Goal: Find specific page/section

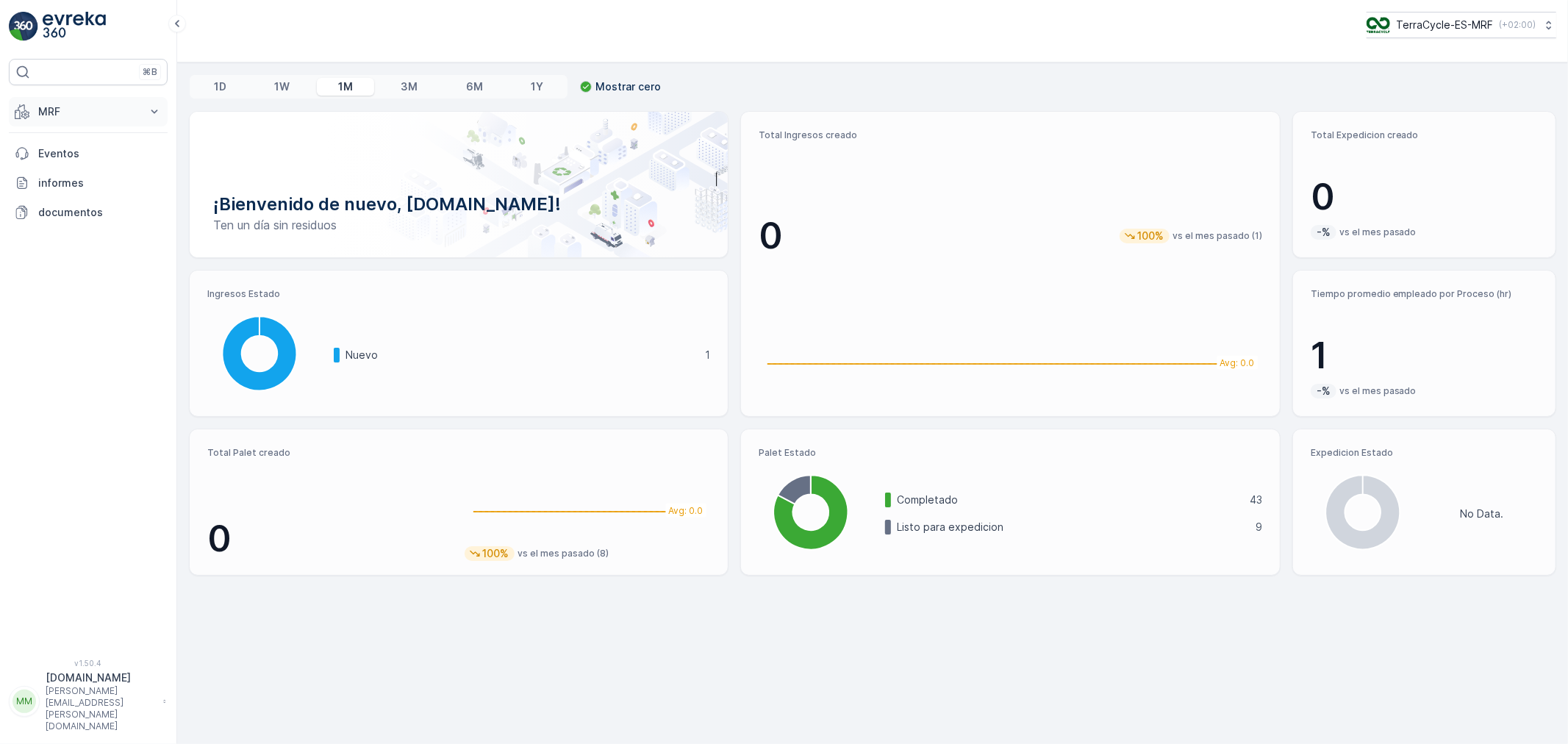
click at [81, 106] on p "MRF" at bounding box center [88, 111] width 100 height 15
click at [57, 174] on p "Palet" at bounding box center [51, 177] width 26 height 15
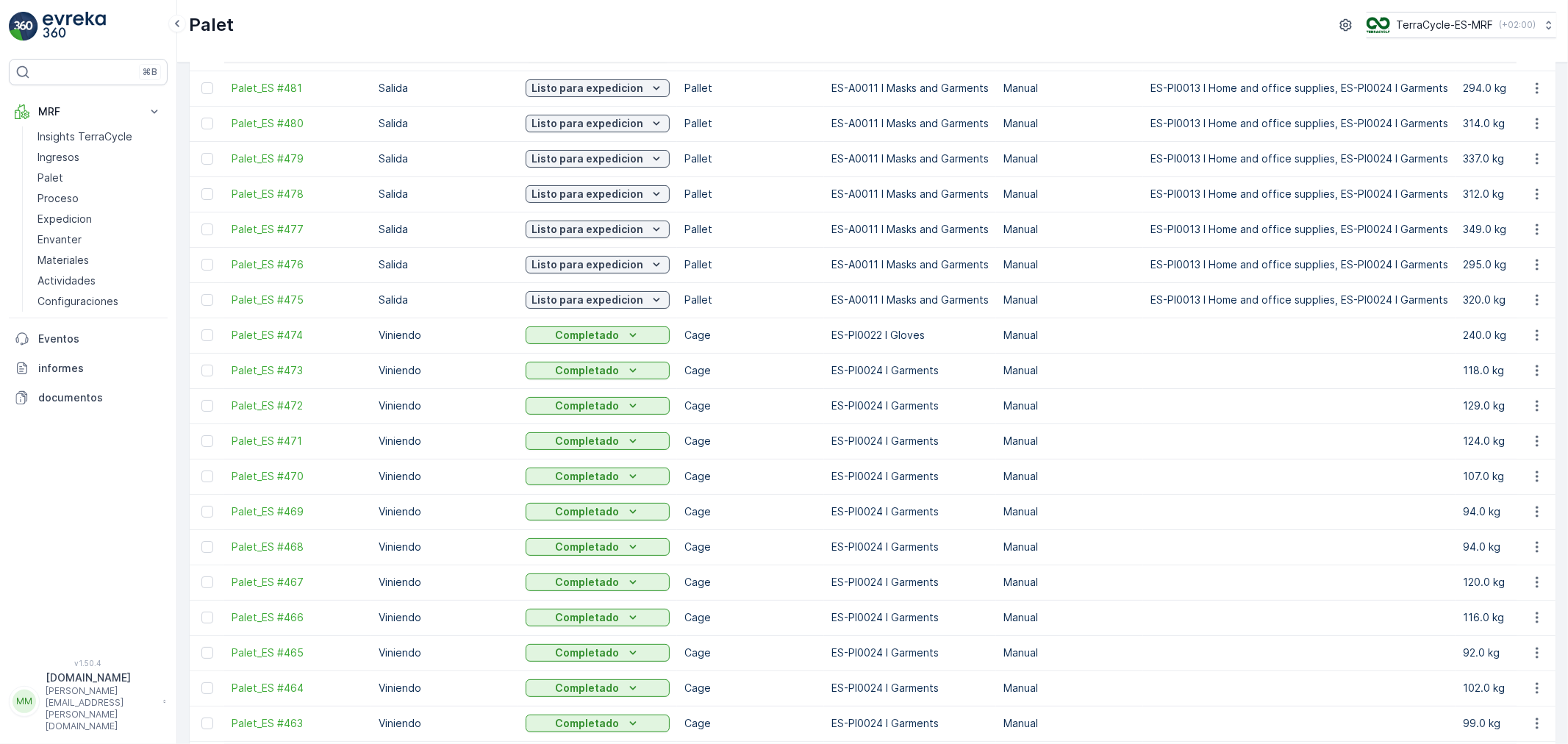
scroll to position [245, 0]
